Goal: Check status: Check status

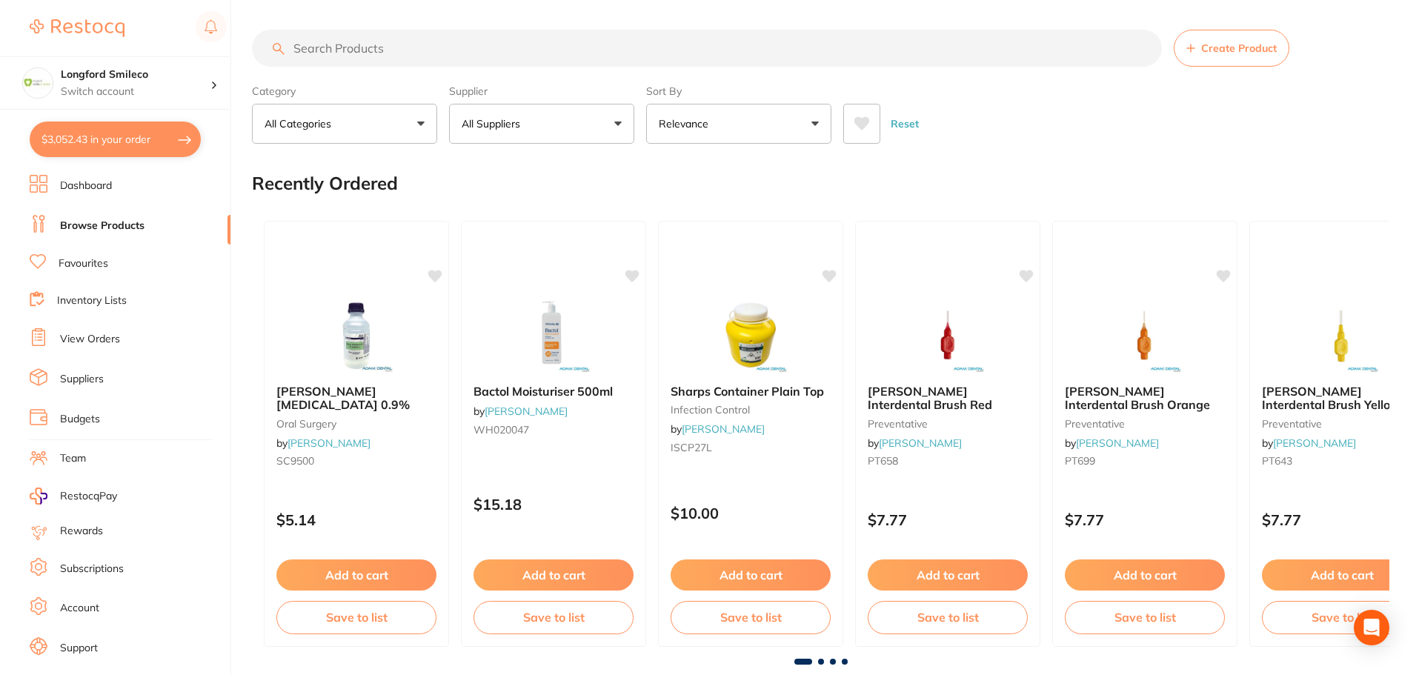
click at [87, 339] on link "View Orders" at bounding box center [90, 339] width 60 height 15
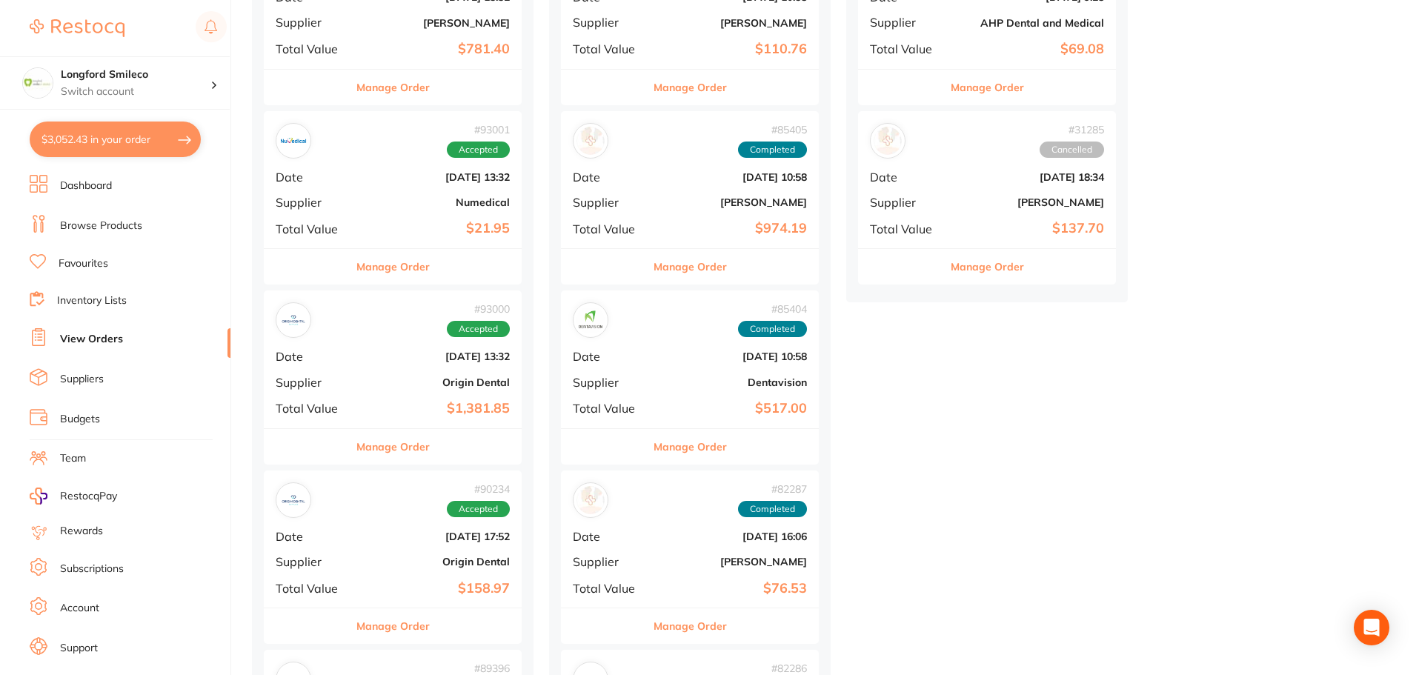
scroll to position [1112, 0]
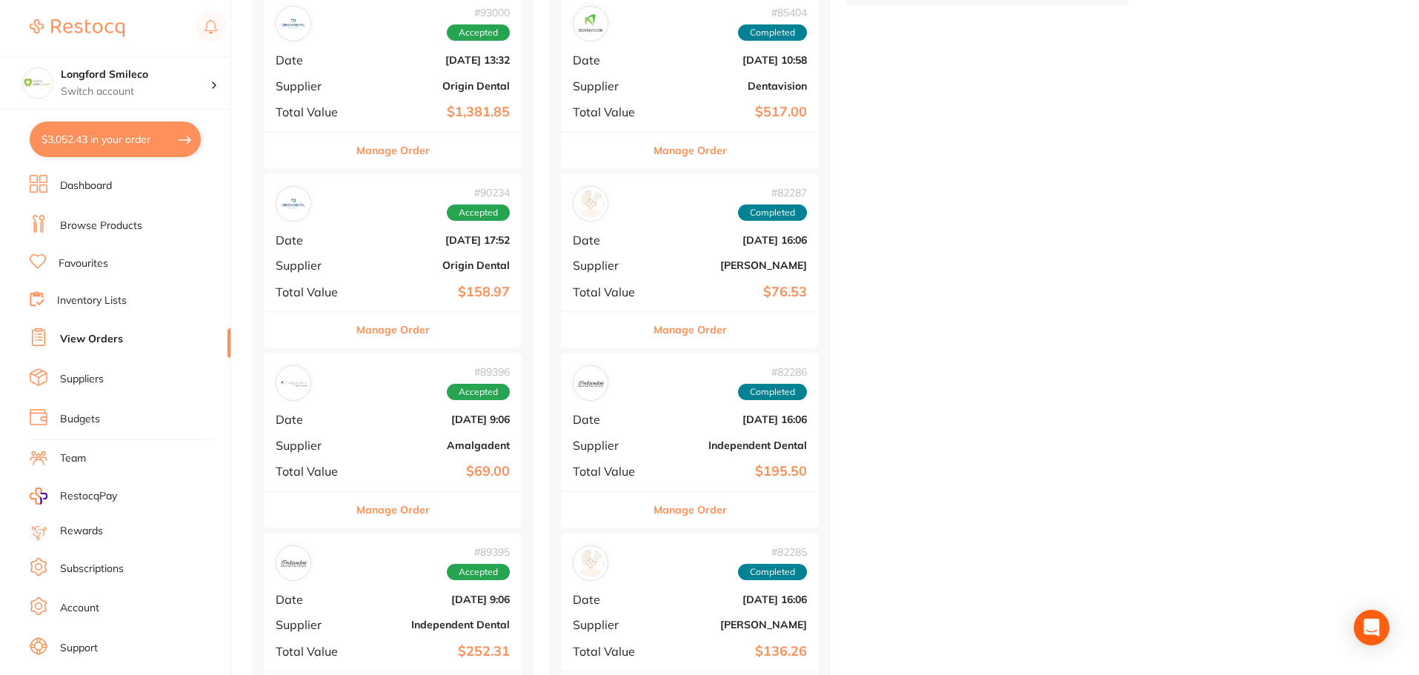
click at [471, 256] on div "# 90234 Accepted Date [DATE] 17:52 Supplier Origin Dental Total Value $158.97" at bounding box center [393, 242] width 258 height 137
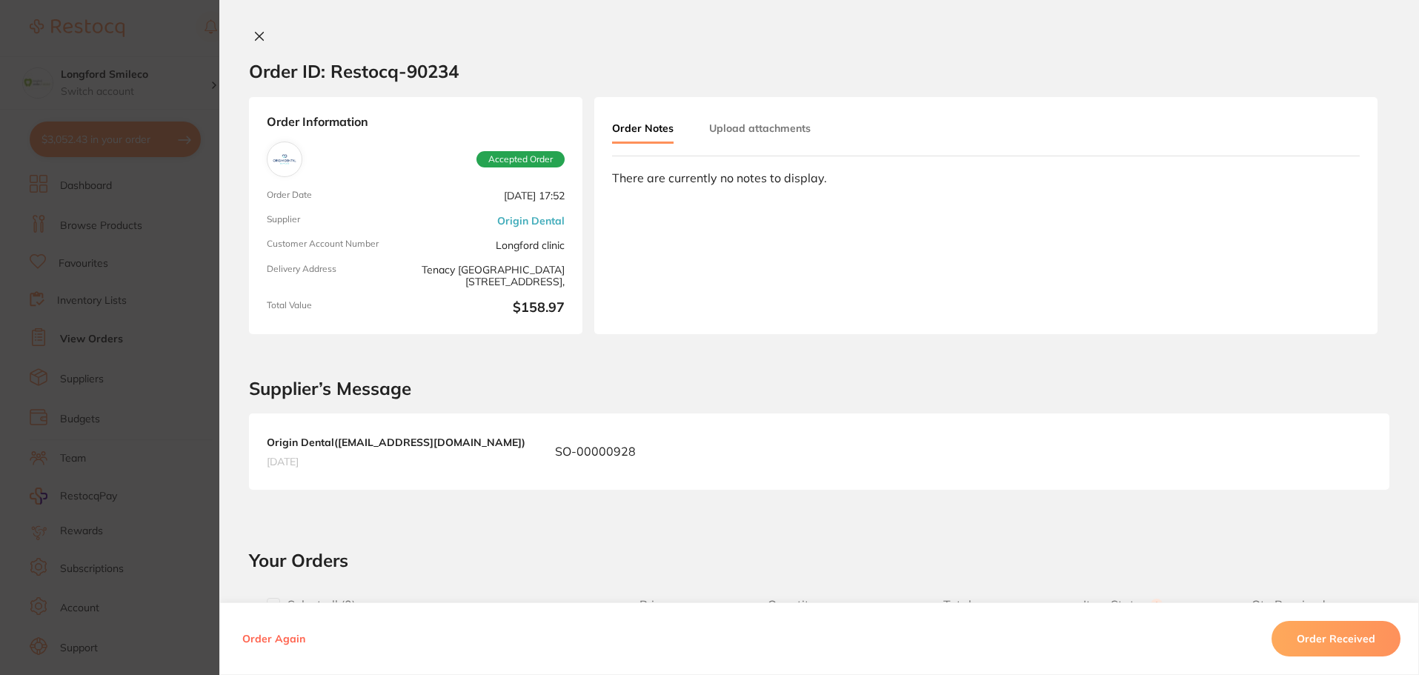
click at [254, 33] on icon at bounding box center [259, 36] width 12 height 12
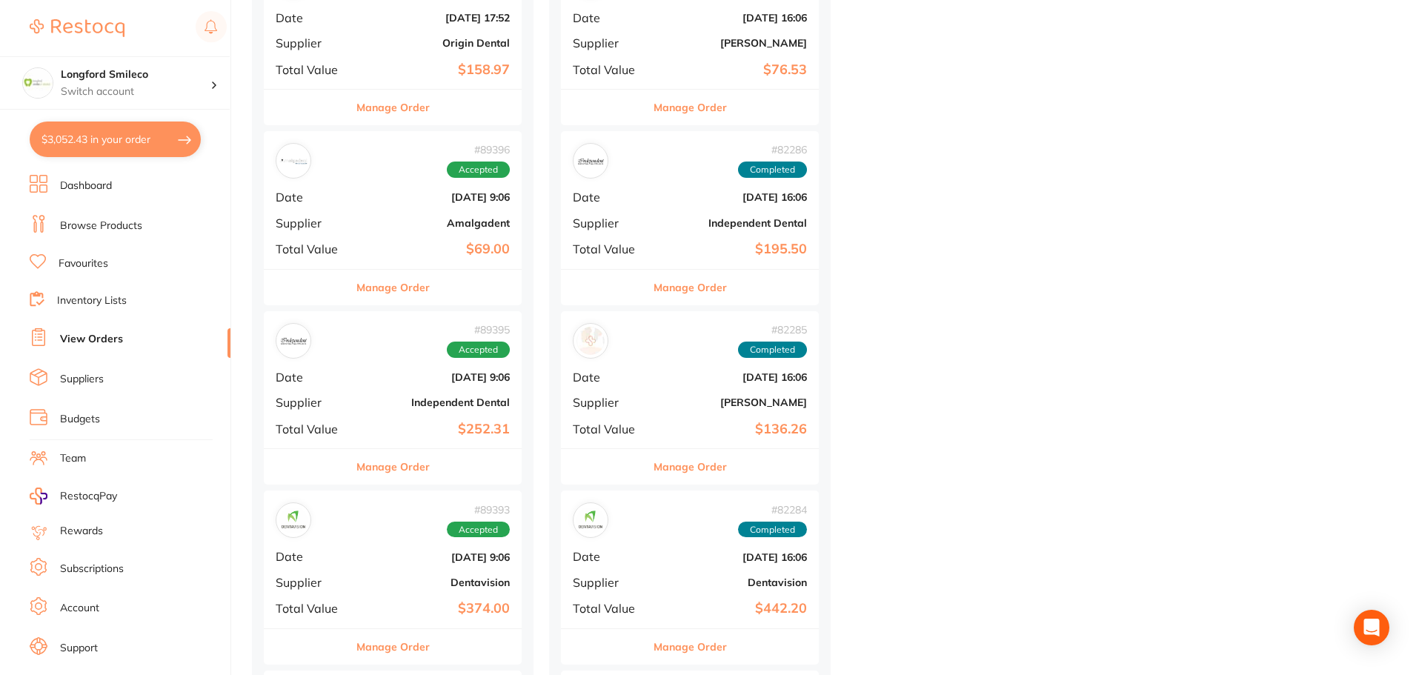
scroll to position [1260, 0]
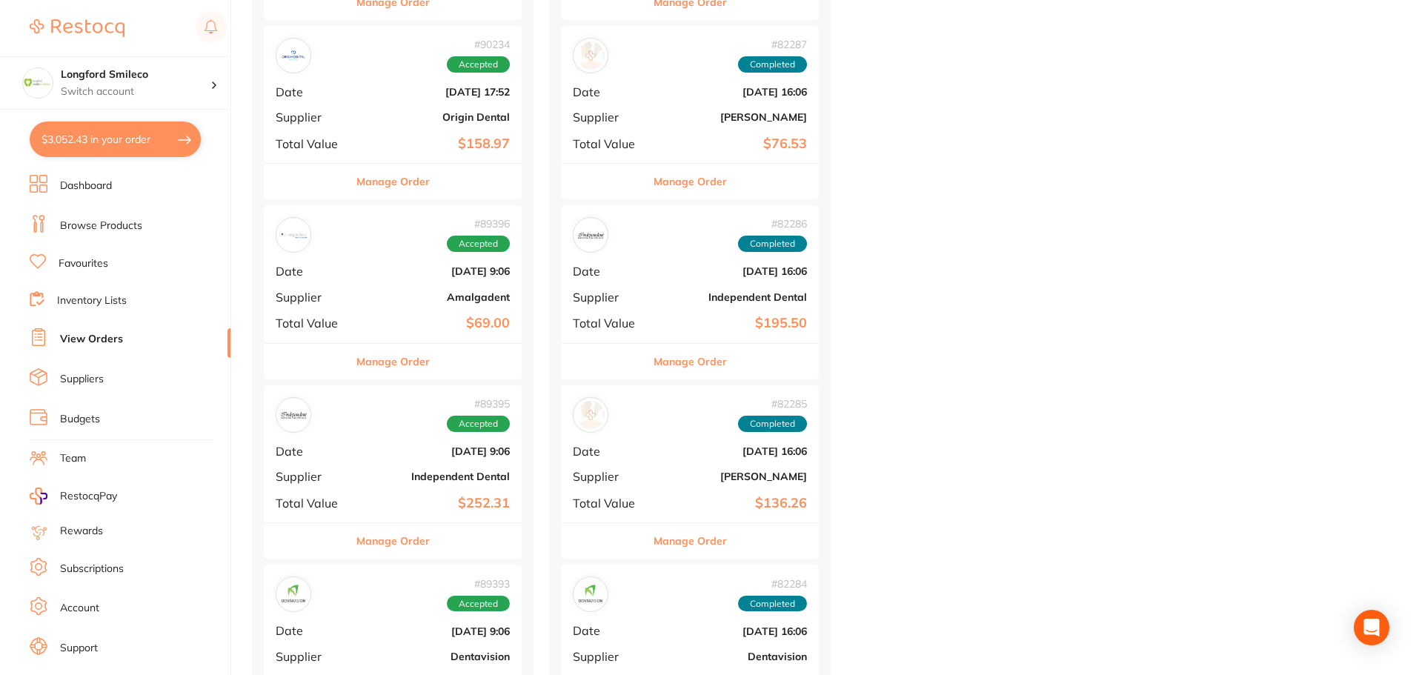
click at [77, 228] on link "Browse Products" at bounding box center [101, 226] width 82 height 15
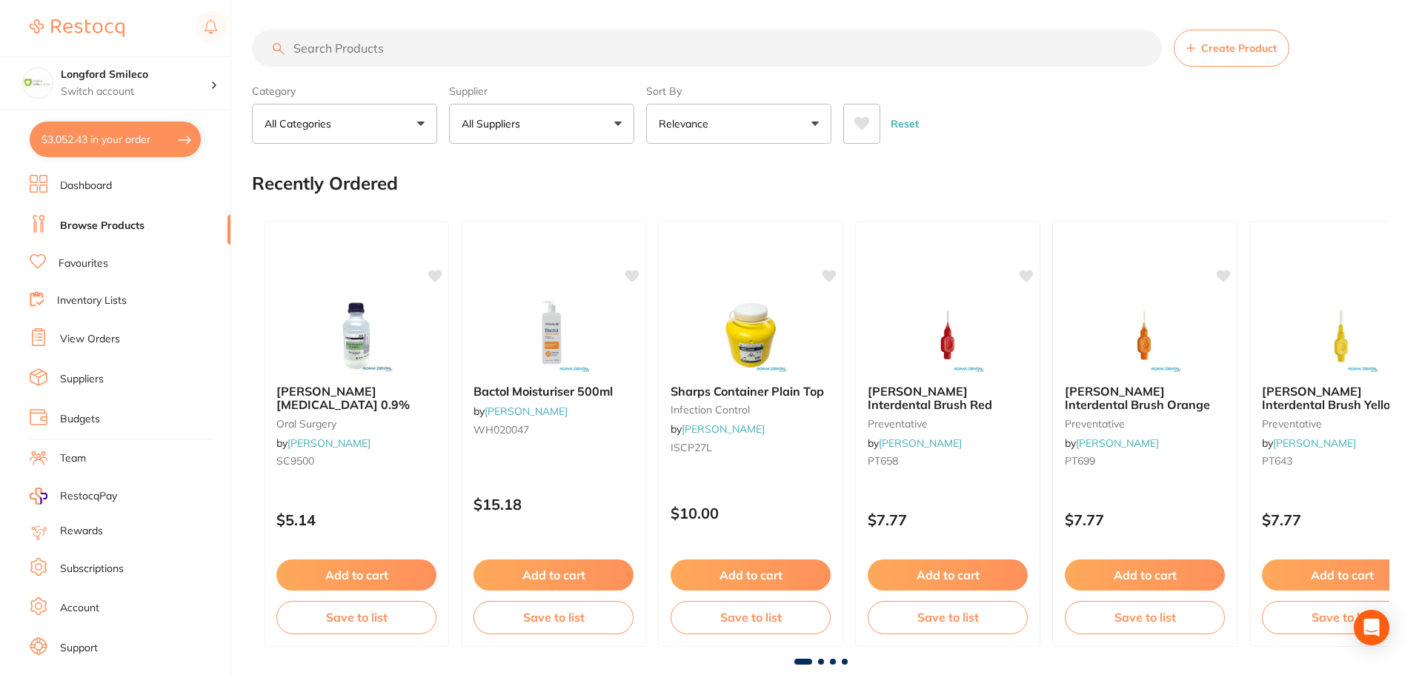
click at [341, 53] on input "search" at bounding box center [707, 48] width 910 height 37
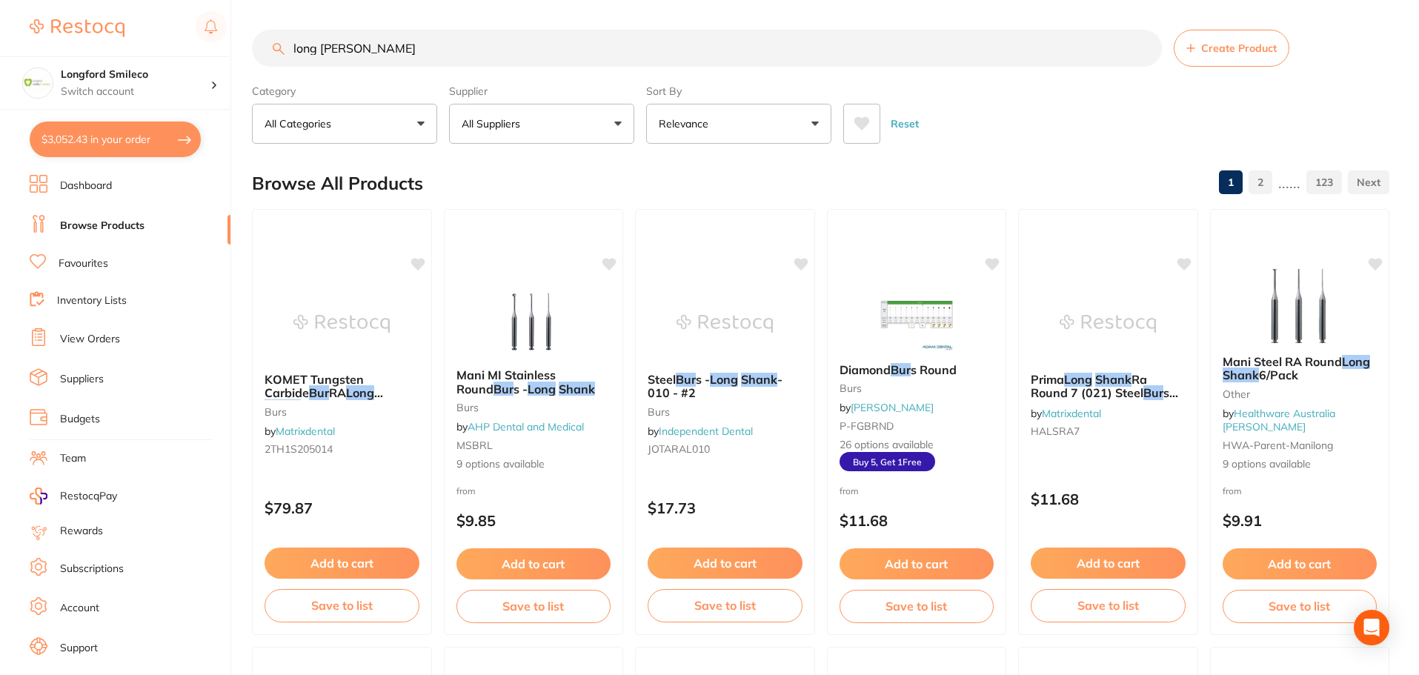
click at [481, 124] on p "All Suppliers" at bounding box center [494, 123] width 64 height 15
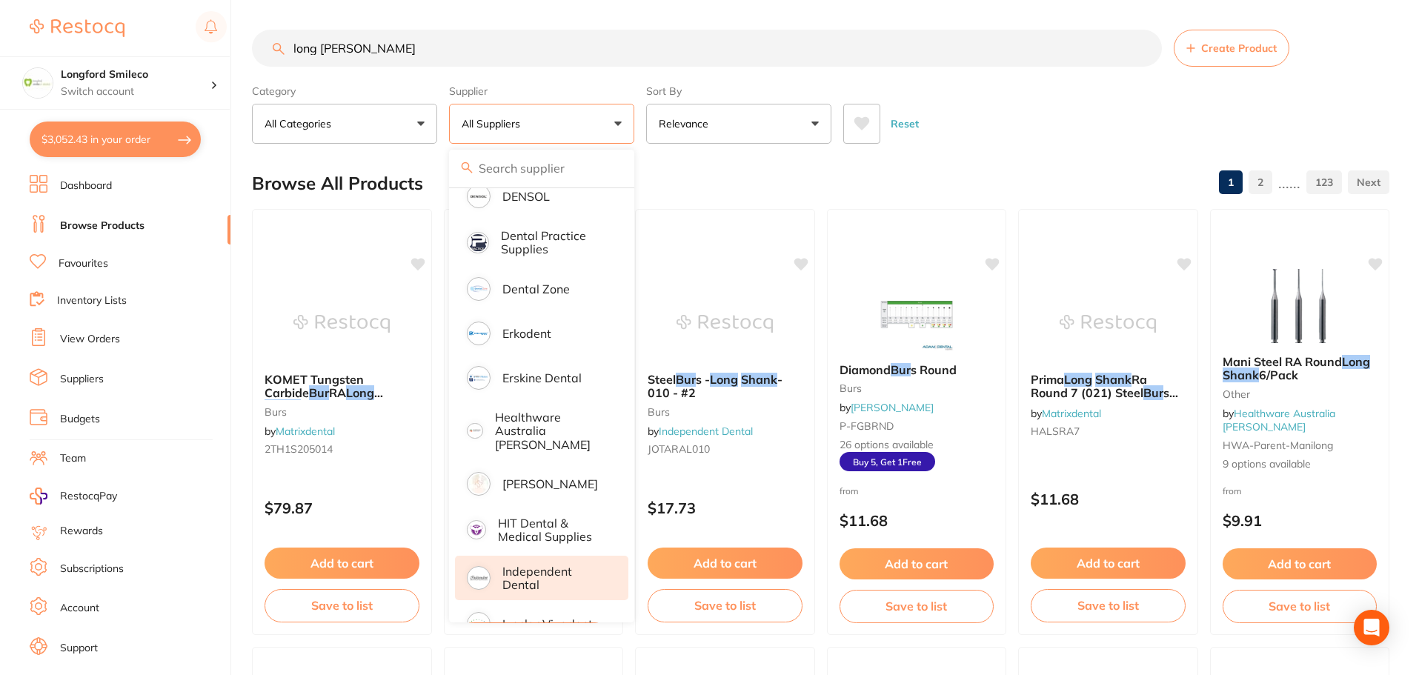
scroll to position [815, 0]
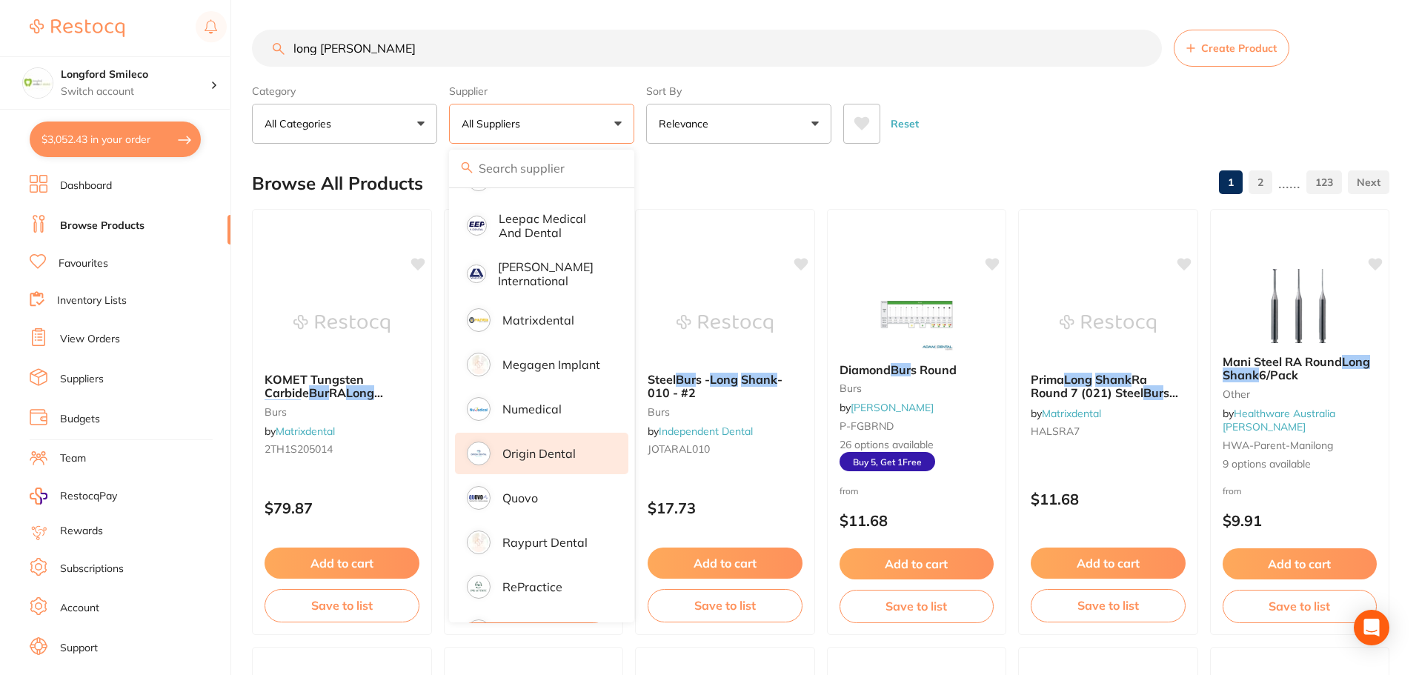
click at [542, 451] on li "Origin Dental" at bounding box center [541, 453] width 173 height 41
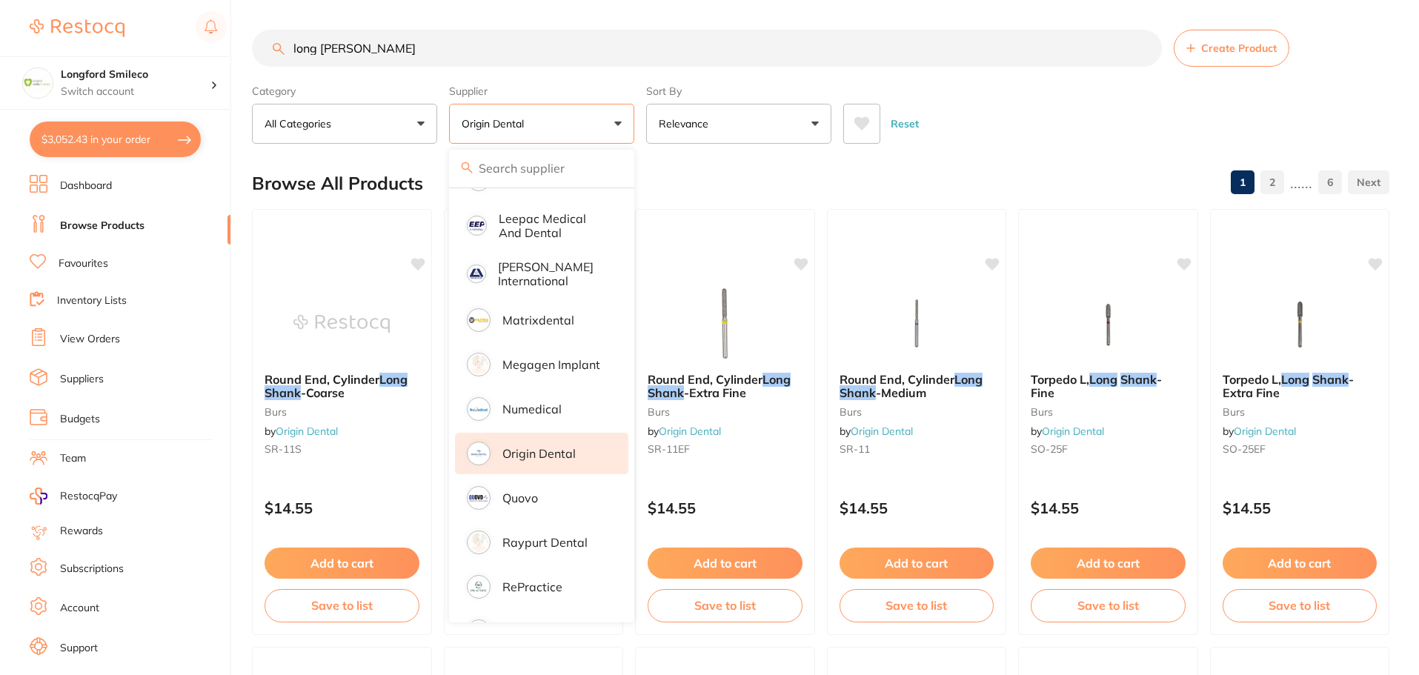
click at [690, 165] on div "Browse All Products 1 2 ...... 6" at bounding box center [821, 184] width 1138 height 50
click at [736, 175] on div "Browse All Products 1 2 ...... 6" at bounding box center [821, 184] width 1138 height 50
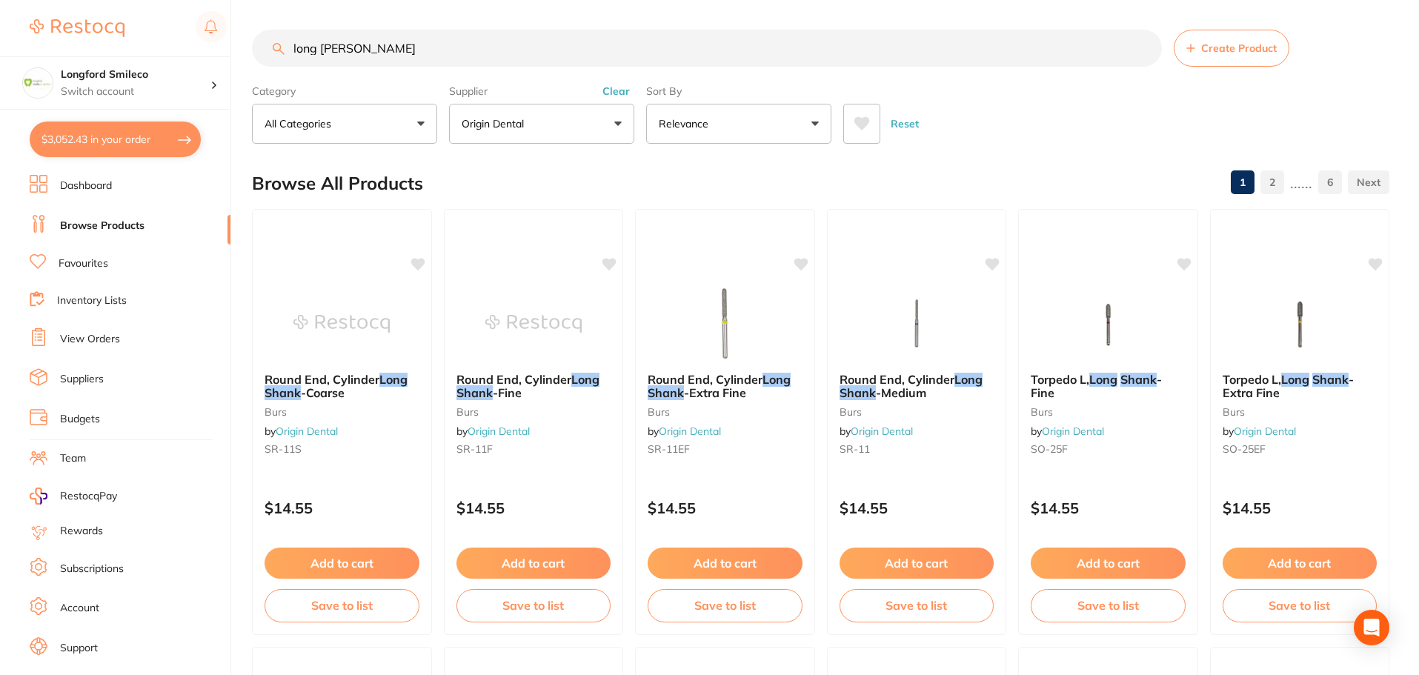
scroll to position [1, 0]
drag, startPoint x: 387, startPoint y: 58, endPoint x: 273, endPoint y: 56, distance: 114.1
click at [273, 56] on input "long [PERSON_NAME]" at bounding box center [707, 48] width 910 height 37
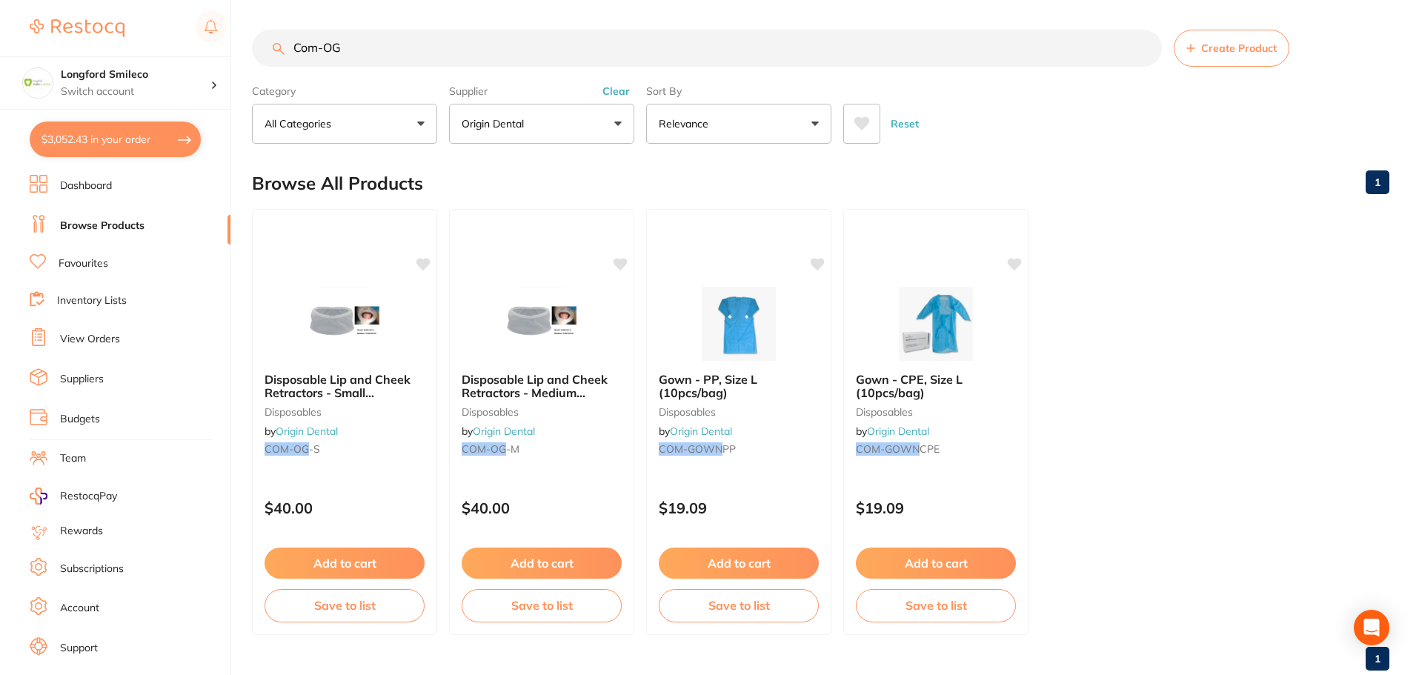
scroll to position [0, 0]
type input "Com-OG-M"
